Goal: Check status: Check status

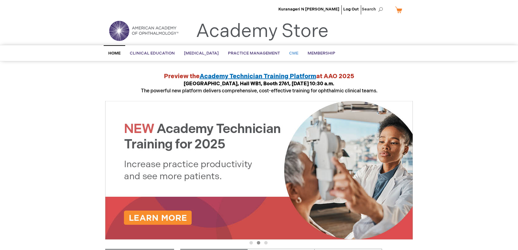
click at [303, 55] on link "CME" at bounding box center [293, 53] width 18 height 15
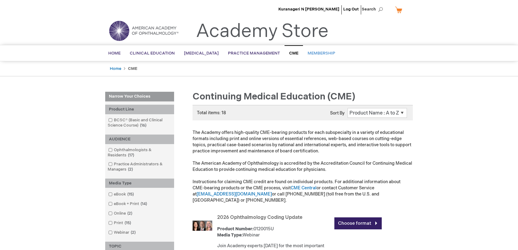
click at [325, 54] on span "Membership" at bounding box center [321, 53] width 28 height 5
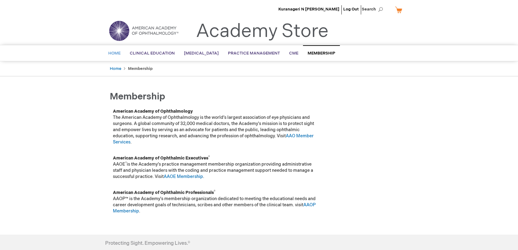
click at [118, 55] on span "Home" at bounding box center [114, 53] width 12 height 5
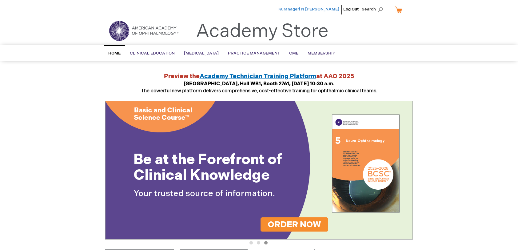
click at [331, 10] on span "Kuranageri N [PERSON_NAME]" at bounding box center [308, 9] width 61 height 5
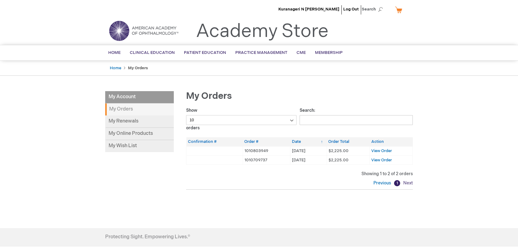
click at [408, 181] on link "Next" at bounding box center [406, 182] width 11 height 5
click at [292, 124] on select "10 25 50 100" at bounding box center [241, 120] width 110 height 10
click at [304, 121] on input "Search:" at bounding box center [355, 120] width 113 height 10
click at [404, 181] on link "Next" at bounding box center [406, 182] width 11 height 5
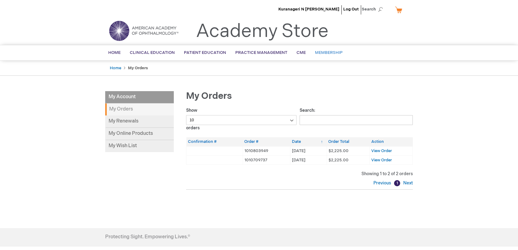
click at [333, 50] on link "Membership" at bounding box center [328, 52] width 37 height 15
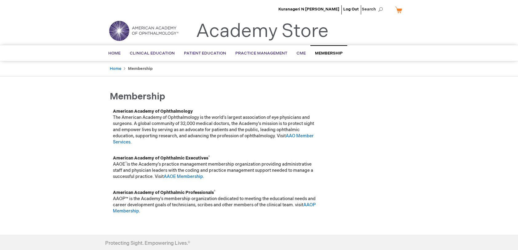
click at [135, 26] on img at bounding box center [144, 31] width 74 height 22
click at [331, 10] on span "Kuranageri N [PERSON_NAME]" at bounding box center [308, 9] width 61 height 5
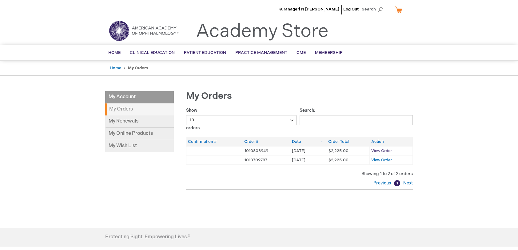
click at [387, 149] on span "View Order" at bounding box center [381, 150] width 21 height 5
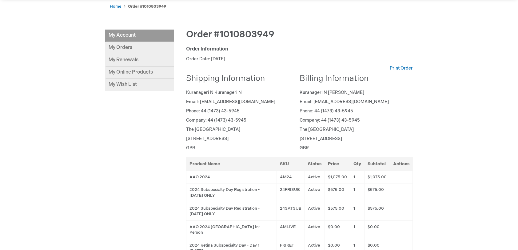
scroll to position [31, 0]
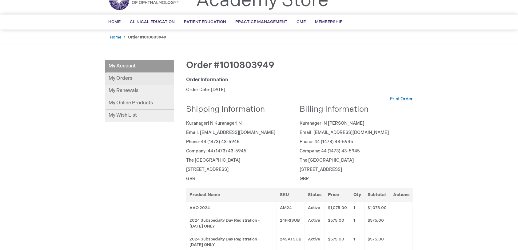
click at [128, 79] on link "My Orders" at bounding box center [139, 79] width 69 height 12
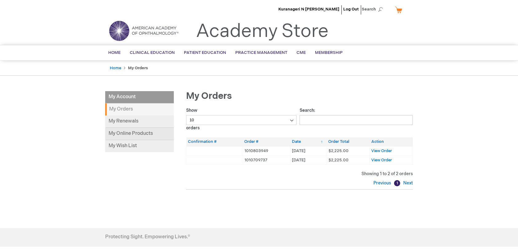
click at [133, 128] on link "My Online Products" at bounding box center [139, 134] width 69 height 12
